Goal: Use online tool/utility: Utilize a website feature to perform a specific function

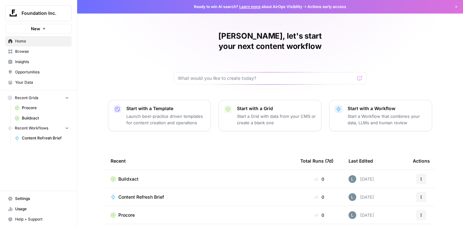
scroll to position [69, 0]
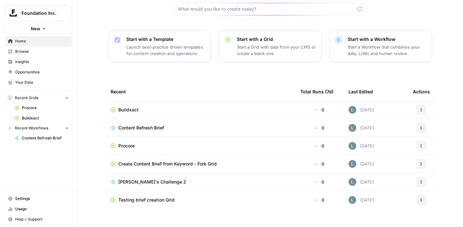
click at [149, 142] on div "Procore" at bounding box center [200, 145] width 179 height 6
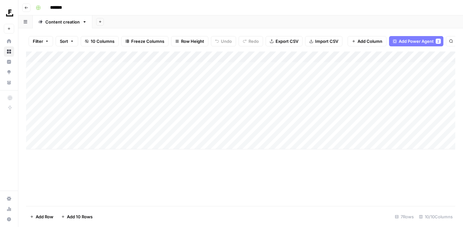
click at [70, 146] on div "Add Column" at bounding box center [240, 100] width 429 height 98
type textarea "**********"
click at [240, 57] on div "Add Column" at bounding box center [240, 105] width 429 height 109
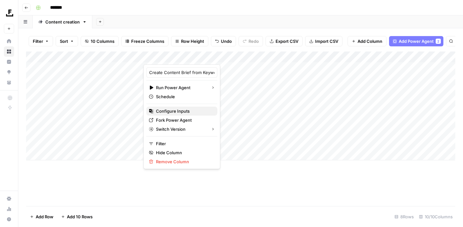
click at [181, 109] on span "Configure Inputs" at bounding box center [184, 111] width 56 height 6
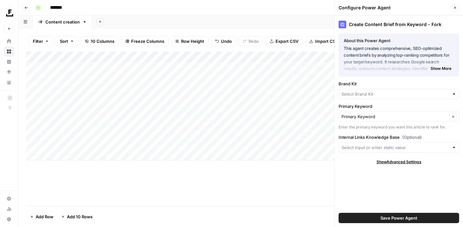
type input "Procore Internal Linking"
type input "Procore"
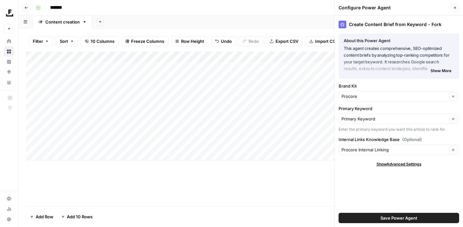
click at [372, 217] on button "Save Power Agent" at bounding box center [399, 218] width 121 height 10
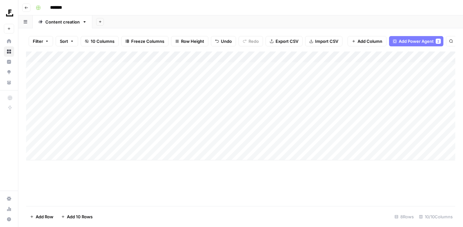
click at [198, 142] on div "Add Column" at bounding box center [240, 105] width 429 height 109
click at [175, 141] on div "Add Column" at bounding box center [240, 105] width 429 height 109
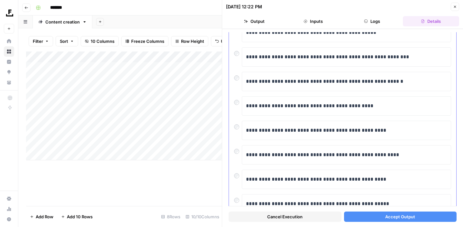
scroll to position [67, 0]
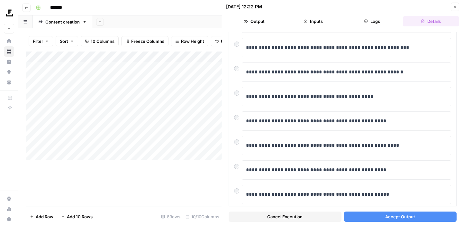
click at [394, 215] on span "Accept Output" at bounding box center [400, 216] width 30 height 6
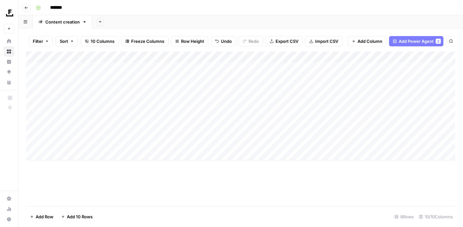
click at [304, 144] on div "Add Column" at bounding box center [240, 105] width 429 height 109
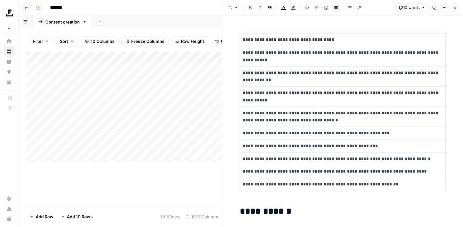
scroll to position [222, 0]
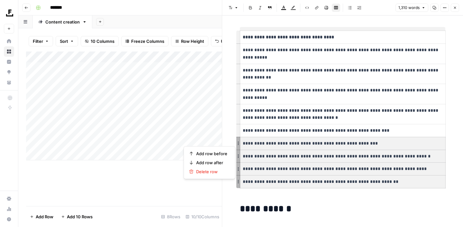
drag, startPoint x: 394, startPoint y: 182, endPoint x: 249, endPoint y: 142, distance: 150.6
click at [249, 142] on tbody "**********" at bounding box center [342, 109] width 205 height 157
click at [315, 206] on h2 "**********" at bounding box center [343, 209] width 206 height 10
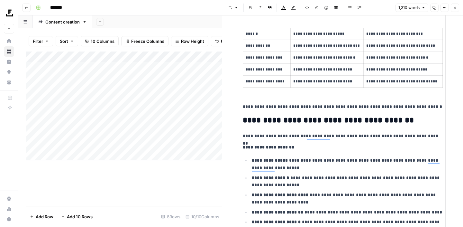
scroll to position [776, 0]
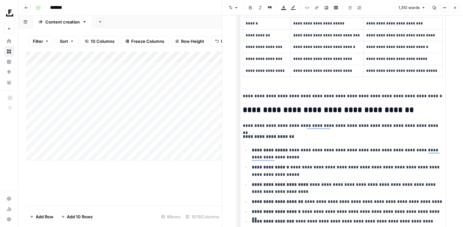
scroll to position [792, 0]
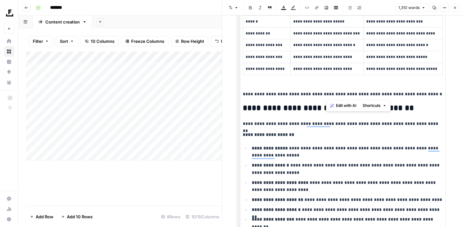
drag, startPoint x: 325, startPoint y: 96, endPoint x: 423, endPoint y: 96, distance: 97.7
click at [423, 96] on p "**********" at bounding box center [343, 93] width 200 height 7
click at [348, 105] on span "Edit with AI" at bounding box center [346, 106] width 20 height 6
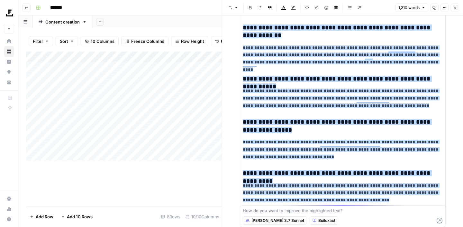
scroll to position [1896, 0]
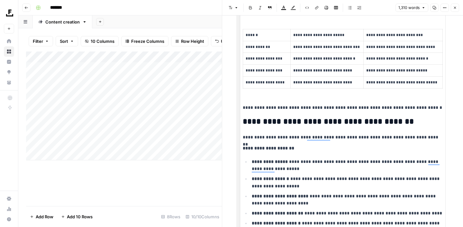
scroll to position [779, 0]
drag, startPoint x: 326, startPoint y: 108, endPoint x: 420, endPoint y: 107, distance: 93.9
click at [420, 107] on p "**********" at bounding box center [343, 107] width 200 height 7
click at [353, 115] on span "Edit with AI" at bounding box center [346, 118] width 20 height 6
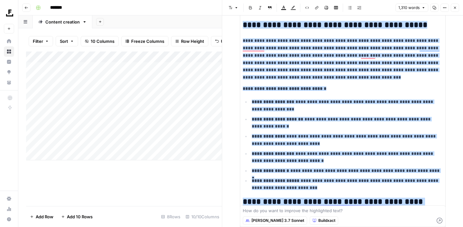
scroll to position [517, 0]
click at [322, 112] on p "**********" at bounding box center [347, 105] width 191 height 15
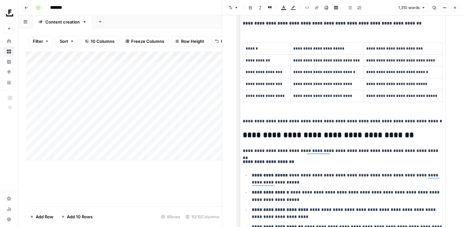
scroll to position [774, 0]
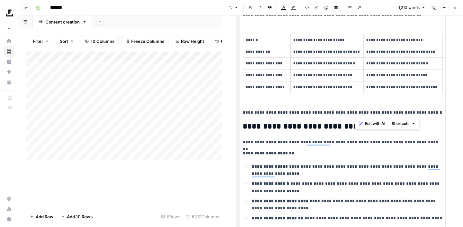
drag, startPoint x: 421, startPoint y: 114, endPoint x: 355, endPoint y: 115, distance: 66.2
click at [355, 115] on p "**********" at bounding box center [343, 112] width 200 height 7
click at [419, 122] on div "Edit with AI Shortcuts" at bounding box center [387, 124] width 65 height 12
click at [375, 124] on span "Edit with AI" at bounding box center [375, 124] width 20 height 6
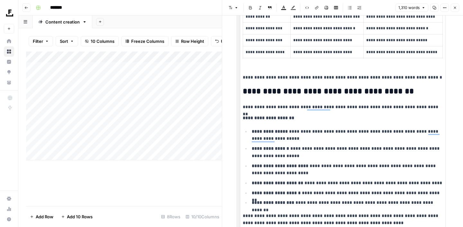
scroll to position [810, 0]
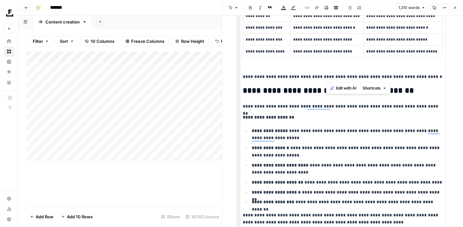
drag, startPoint x: 326, startPoint y: 79, endPoint x: 422, endPoint y: 77, distance: 96.8
click at [422, 77] on p "**********" at bounding box center [343, 76] width 200 height 7
click at [331, 88] on icon "button" at bounding box center [332, 88] width 4 height 4
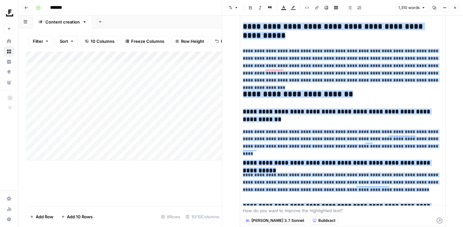
scroll to position [1869, 0]
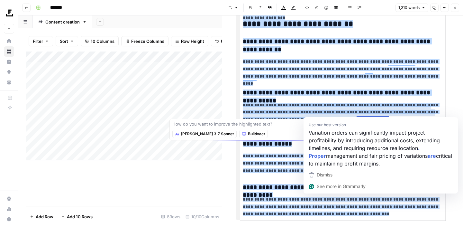
drag, startPoint x: 317, startPoint y: 112, endPoint x: 375, endPoint y: 115, distance: 57.9
click at [375, 115] on p "**********" at bounding box center [343, 112] width 200 height 22
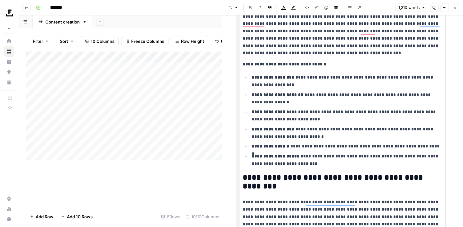
scroll to position [511, 0]
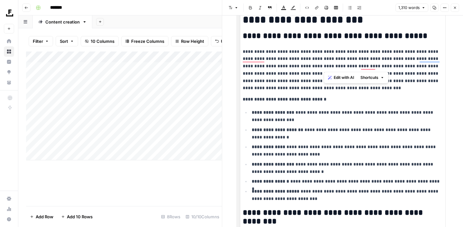
click at [326, 63] on p "**********" at bounding box center [343, 70] width 200 height 44
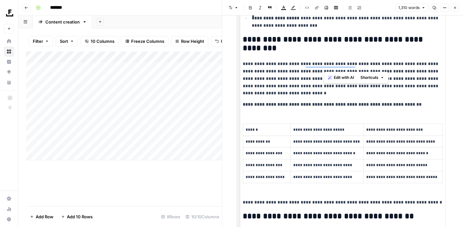
scroll to position [692, 0]
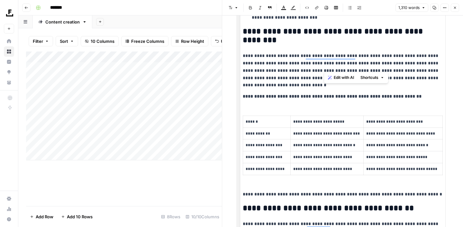
click at [339, 76] on span "Edit with AI" at bounding box center [344, 78] width 20 height 6
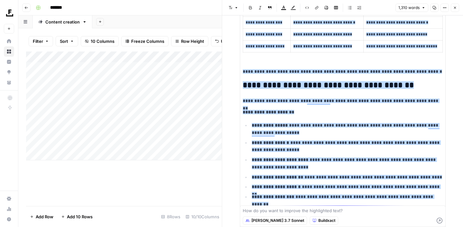
scroll to position [770, 0]
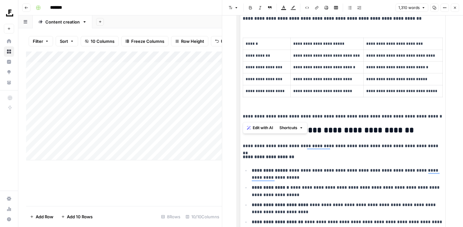
drag, startPoint x: 362, startPoint y: 112, endPoint x: 414, endPoint y: 119, distance: 52.6
click at [258, 130] on span "Edit with AI" at bounding box center [263, 128] width 20 height 6
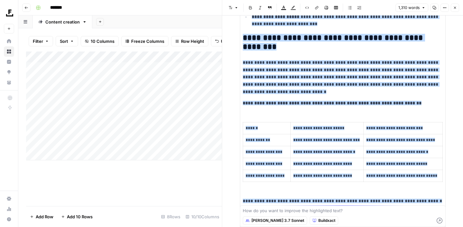
scroll to position [773, 0]
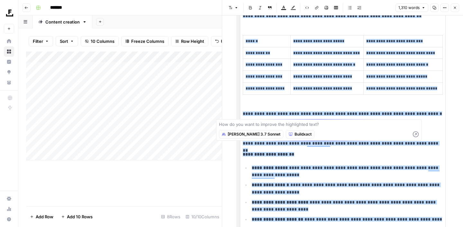
drag, startPoint x: 422, startPoint y: 110, endPoint x: 353, endPoint y: 114, distance: 69.2
click at [353, 114] on span "**********" at bounding box center [342, 113] width 199 height 5
click at [317, 123] on textarea at bounding box center [319, 124] width 200 height 6
drag, startPoint x: 325, startPoint y: 114, endPoint x: 416, endPoint y: 114, distance: 91.3
click at [416, 114] on span "**********" at bounding box center [342, 113] width 199 height 5
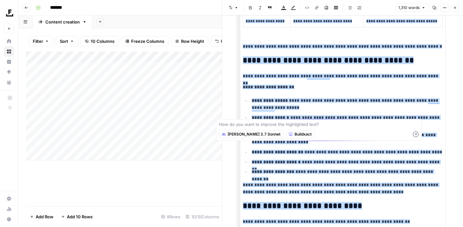
scroll to position [0, 0]
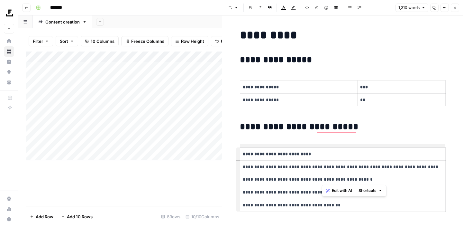
click at [322, 178] on p "**********" at bounding box center [343, 179] width 200 height 7
click at [336, 191] on span "Edit with AI" at bounding box center [342, 190] width 20 height 6
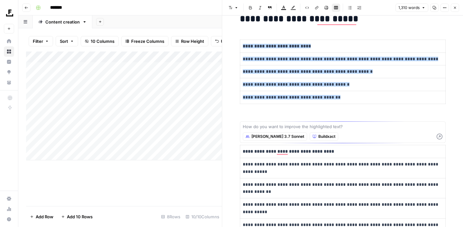
scroll to position [107, 0]
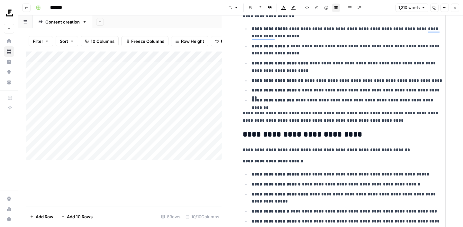
scroll to position [907, 0]
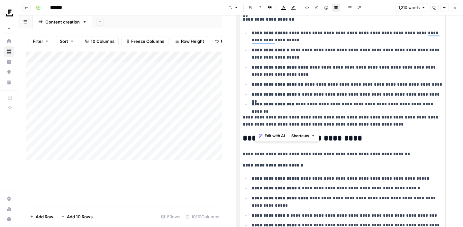
drag, startPoint x: 394, startPoint y: 121, endPoint x: 316, endPoint y: 80, distance: 87.6
click at [281, 125] on p "**********" at bounding box center [343, 120] width 200 height 15
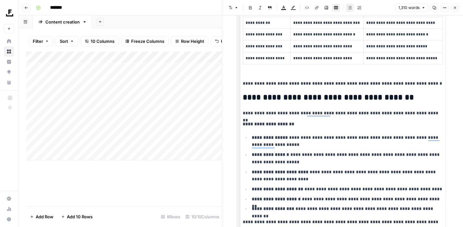
scroll to position [525, 0]
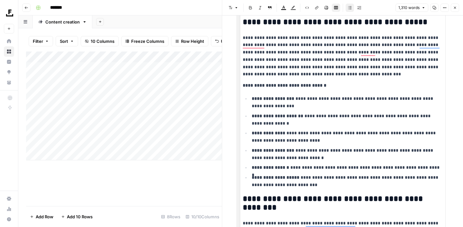
drag, startPoint x: 310, startPoint y: 124, endPoint x: 342, endPoint y: 124, distance: 31.8
click at [342, 124] on p "**********" at bounding box center [347, 119] width 191 height 15
drag, startPoint x: 324, startPoint y: 115, endPoint x: 342, endPoint y: 115, distance: 18.0
click at [342, 115] on p "**********" at bounding box center [347, 119] width 191 height 15
click at [346, 128] on span "Edit with AI" at bounding box center [343, 127] width 20 height 6
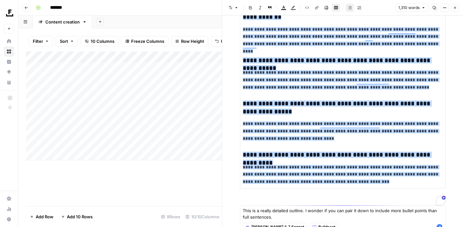
scroll to position [1897, 0]
click at [318, 224] on span "Buildxact" at bounding box center [326, 227] width 17 height 6
click at [304, 201] on span "Procore" at bounding box center [308, 203] width 24 height 6
click at [284, 217] on textarea "This is a really detailed outline. I wonder if you can pair it down to include …" at bounding box center [343, 213] width 200 height 13
type textarea "This is a really detailed outline. I wonder if you can pair it down to include …"
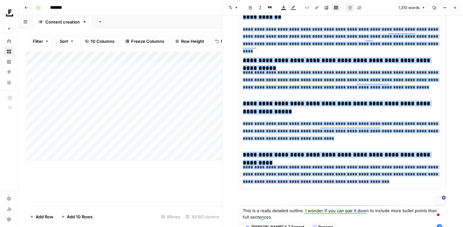
scroll to position [1897, 0]
click at [439, 225] on icon "button" at bounding box center [440, 227] width 6 height 6
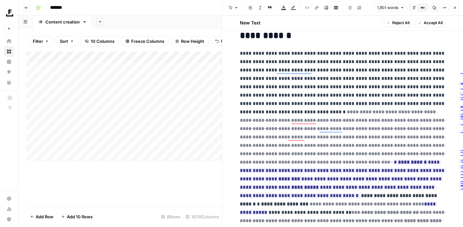
scroll to position [386, 0]
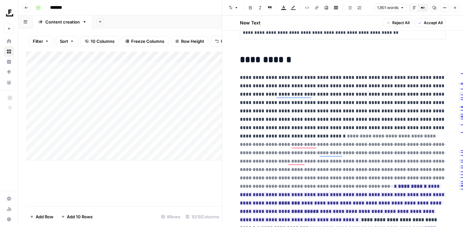
click at [435, 23] on span "Accept All" at bounding box center [433, 23] width 19 height 6
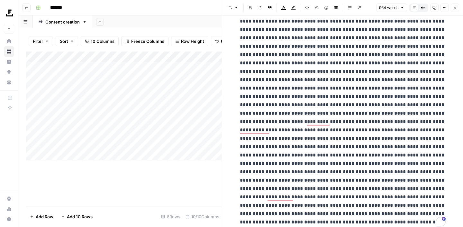
scroll to position [0, 0]
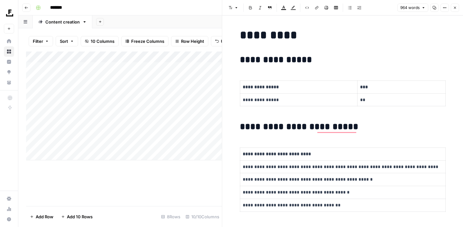
click at [173, 177] on div "Add Column" at bounding box center [124, 128] width 196 height 154
click at [455, 9] on icon "button" at bounding box center [455, 8] width 4 height 4
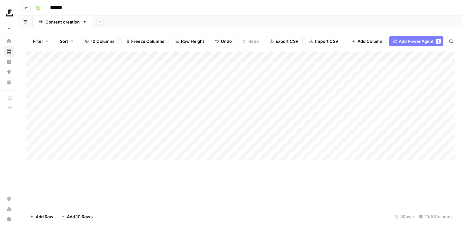
click at [296, 143] on div "Add Column" at bounding box center [240, 105] width 429 height 109
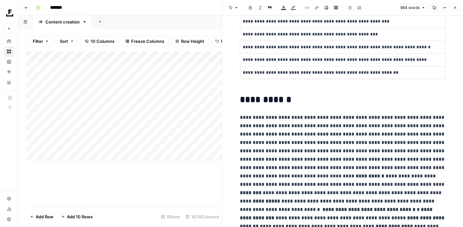
scroll to position [700, 0]
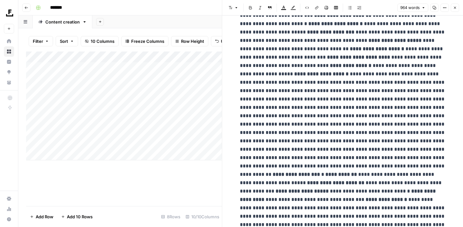
click at [455, 8] on icon "button" at bounding box center [455, 8] width 4 height 4
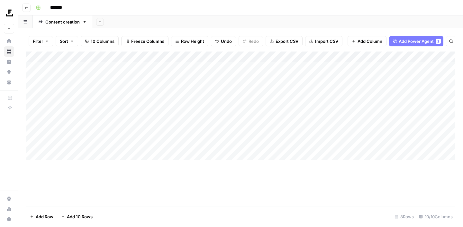
click at [238, 144] on div "Add Column" at bounding box center [240, 105] width 429 height 109
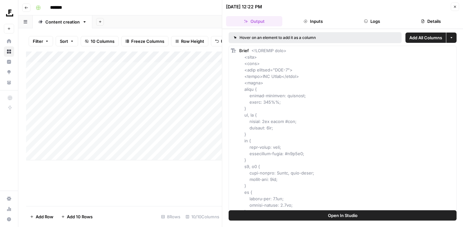
click at [456, 6] on icon "button" at bounding box center [455, 7] width 4 height 4
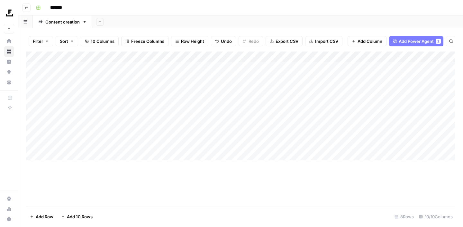
click at [296, 143] on div "Add Column" at bounding box center [240, 105] width 429 height 109
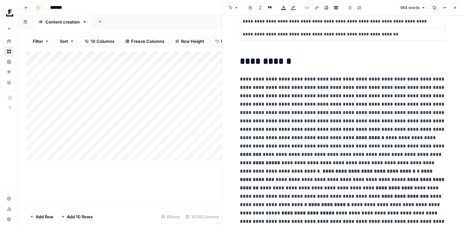
scroll to position [355, 0]
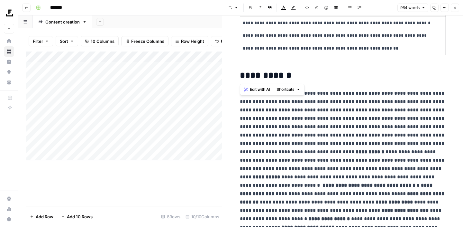
drag, startPoint x: 263, startPoint y: 76, endPoint x: 291, endPoint y: 80, distance: 28.3
click at [291, 80] on h2 "**********" at bounding box center [343, 75] width 206 height 10
click at [258, 86] on span "Edit with AI" at bounding box center [260, 89] width 20 height 6
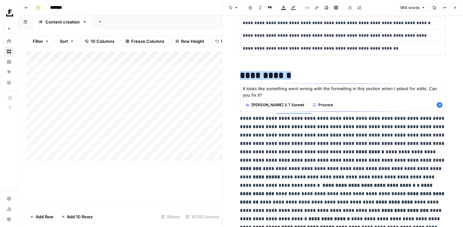
type textarea "It looks like something went wrong with the formatting in this section when I a…"
click at [439, 105] on icon "button" at bounding box center [440, 105] width 6 height 6
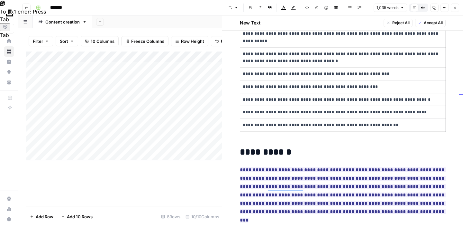
scroll to position [362, 0]
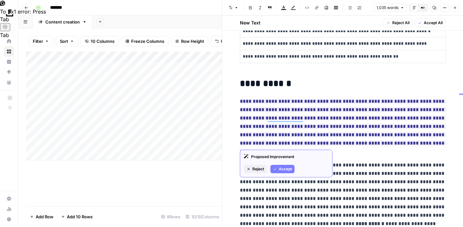
click at [317, 140] on span "**********" at bounding box center [343, 126] width 206 height 59
click at [282, 169] on span "Accept" at bounding box center [285, 169] width 13 height 6
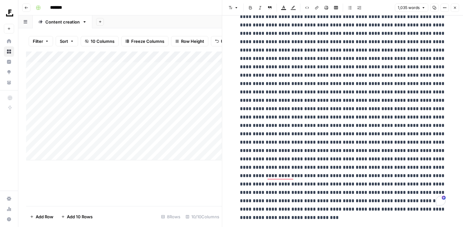
scroll to position [973, 0]
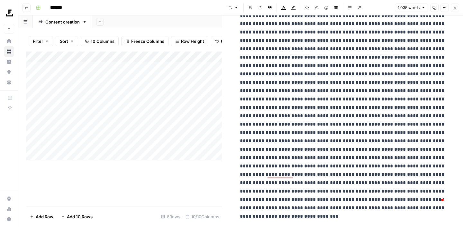
click at [121, 150] on div "Add Column" at bounding box center [124, 105] width 196 height 109
type textarea "**********"
click at [456, 7] on icon "button" at bounding box center [455, 8] width 2 height 2
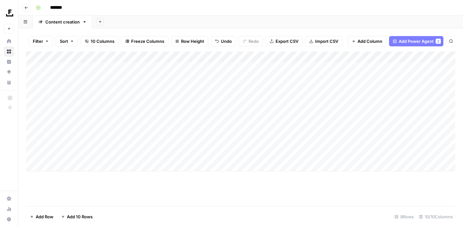
click at [200, 152] on div "Add Column" at bounding box center [240, 111] width 429 height 120
click at [247, 153] on div "Add Column" at bounding box center [240, 111] width 429 height 120
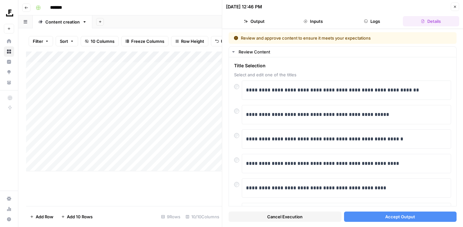
click at [457, 9] on button "Close" at bounding box center [455, 7] width 8 height 8
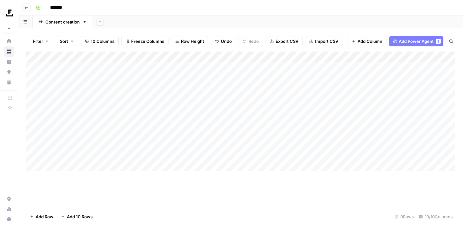
click at [28, 154] on div "Add Column" at bounding box center [240, 111] width 429 height 120
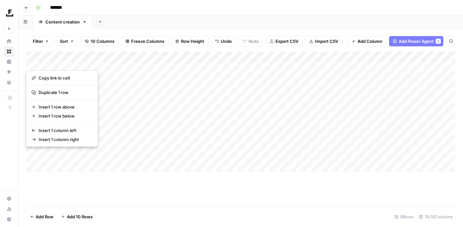
click at [32, 155] on button "button" at bounding box center [37, 154] width 23 height 11
click at [36, 155] on button "button" at bounding box center [37, 154] width 23 height 11
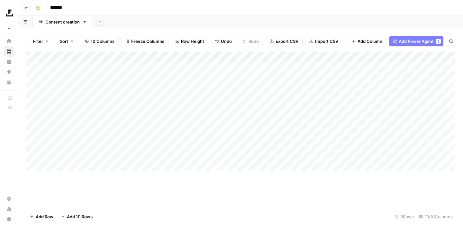
click at [100, 177] on div "Add Column" at bounding box center [240, 128] width 429 height 154
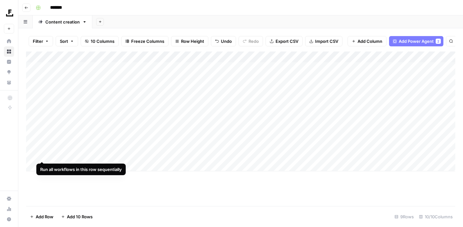
click at [34, 154] on div "Add Column" at bounding box center [240, 111] width 429 height 120
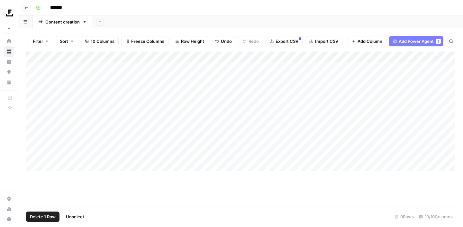
click at [44, 217] on span "Delete 1 Row" at bounding box center [43, 216] width 26 height 6
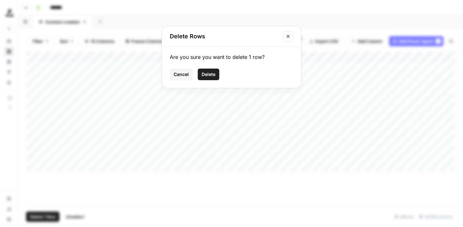
click at [215, 74] on span "Delete" at bounding box center [209, 74] width 14 height 6
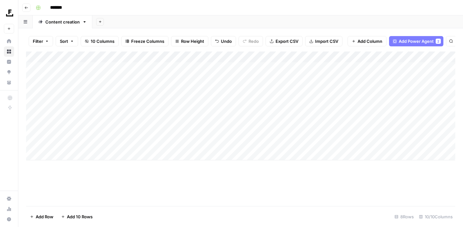
click at [306, 144] on div "Add Column" at bounding box center [240, 105] width 429 height 109
click at [247, 143] on div "Add Column" at bounding box center [240, 105] width 429 height 109
click at [249, 143] on div "Add Column" at bounding box center [240, 105] width 429 height 109
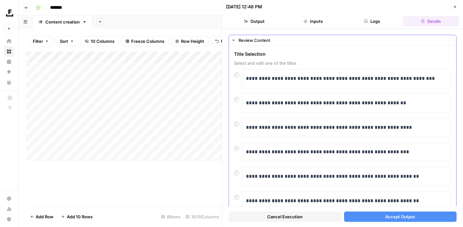
scroll to position [11, 0]
click at [376, 218] on button "Accept Output" at bounding box center [400, 216] width 113 height 10
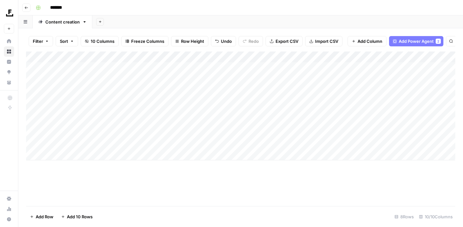
click at [304, 146] on div "Add Column" at bounding box center [240, 105] width 429 height 109
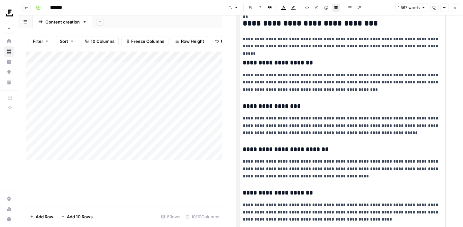
scroll to position [724, 0]
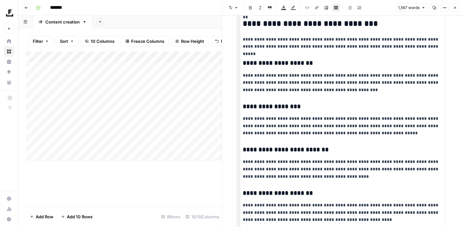
click at [455, 7] on icon "button" at bounding box center [455, 8] width 4 height 4
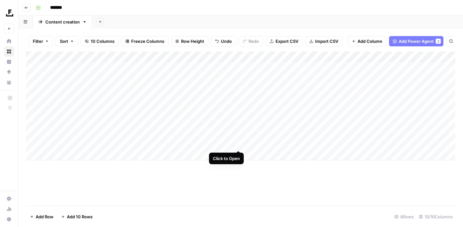
click at [238, 145] on div "Add Column" at bounding box center [240, 105] width 429 height 109
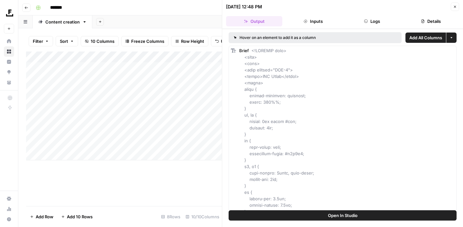
click at [364, 215] on button "Open In Studio" at bounding box center [343, 215] width 228 height 10
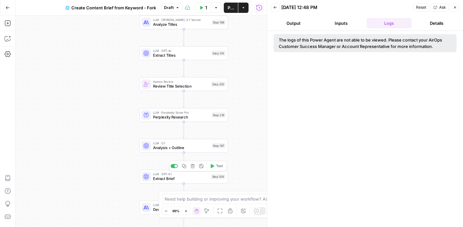
click at [162, 177] on span "Extract Brief" at bounding box center [181, 179] width 56 height 6
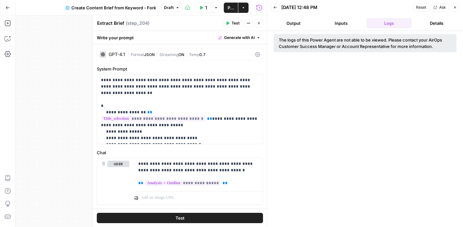
click at [259, 23] on icon "button" at bounding box center [259, 23] width 2 height 2
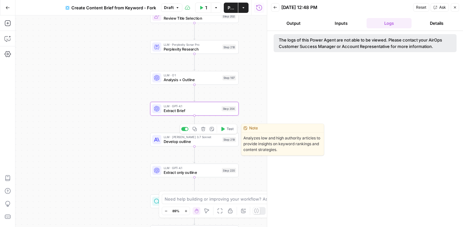
click at [178, 144] on span "Develop outline" at bounding box center [192, 142] width 57 height 6
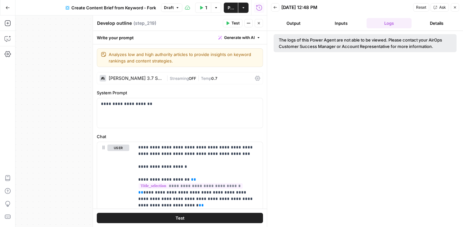
click at [258, 28] on header "Develop outline Develop outline ( step_219 ) Test Actions Close" at bounding box center [180, 22] width 174 height 15
click at [259, 24] on icon "button" at bounding box center [259, 23] width 2 height 2
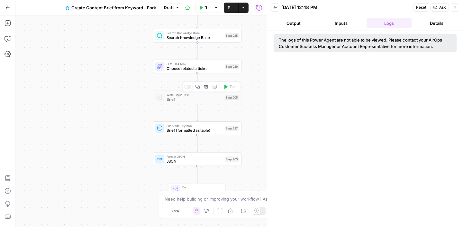
click at [186, 101] on span "Brief" at bounding box center [195, 99] width 56 height 6
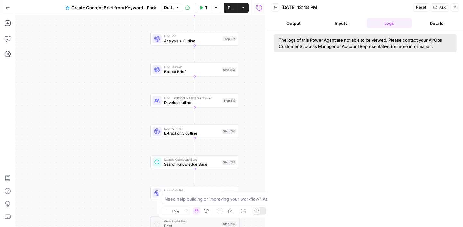
click at [185, 133] on span "Extract only outline" at bounding box center [192, 133] width 56 height 6
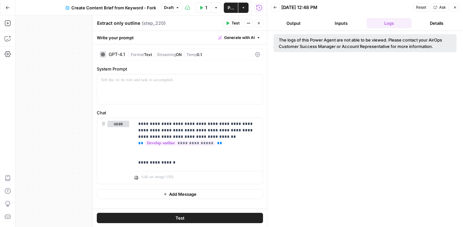
click at [262, 24] on button "Close" at bounding box center [259, 23] width 8 height 8
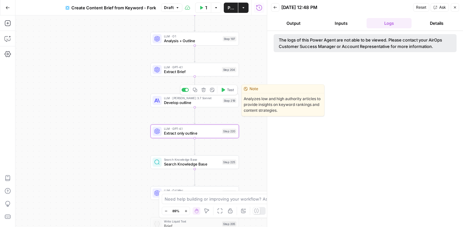
click at [196, 104] on span "Develop outline" at bounding box center [192, 102] width 57 height 6
